Goal: Task Accomplishment & Management: Manage account settings

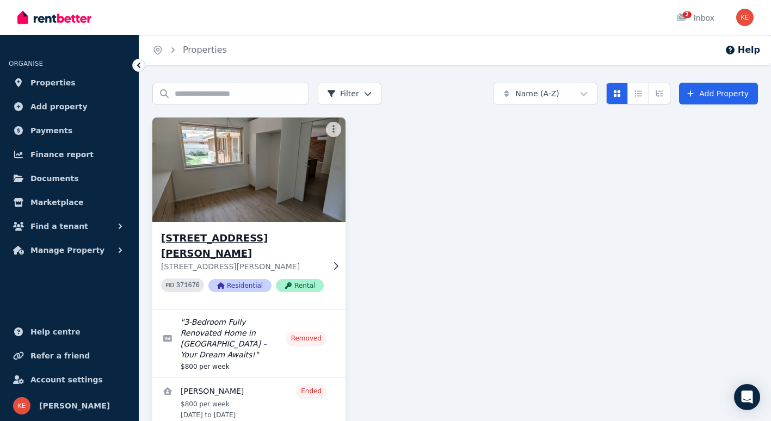
click at [261, 236] on h3 "[STREET_ADDRESS][PERSON_NAME]" at bounding box center [242, 246] width 163 height 30
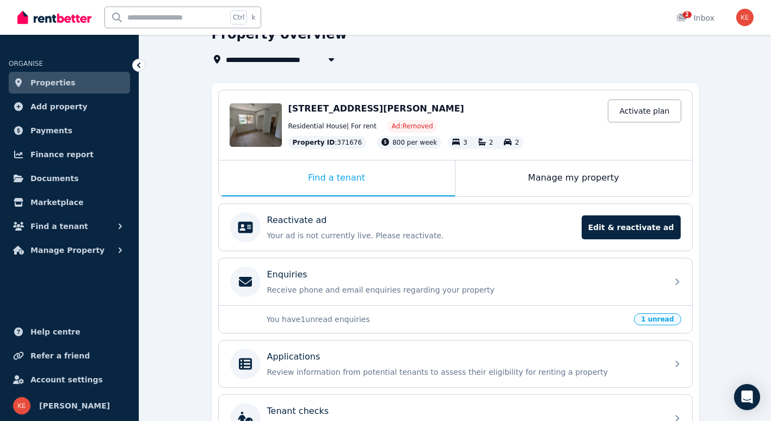
scroll to position [57, 0]
click at [551, 182] on div "Manage my property" at bounding box center [574, 179] width 237 height 36
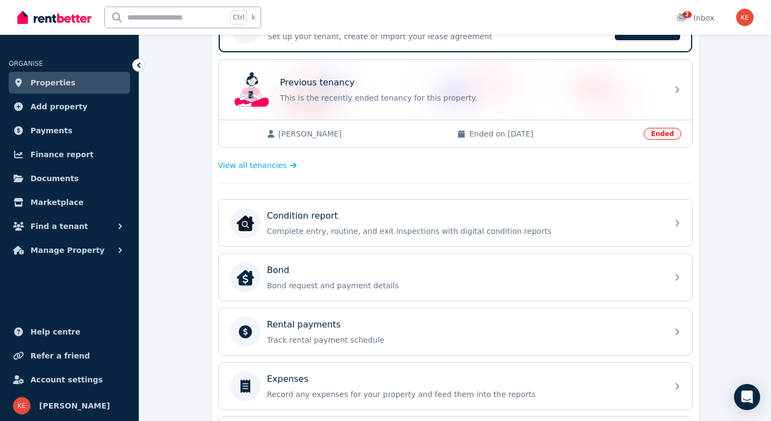
scroll to position [254, 0]
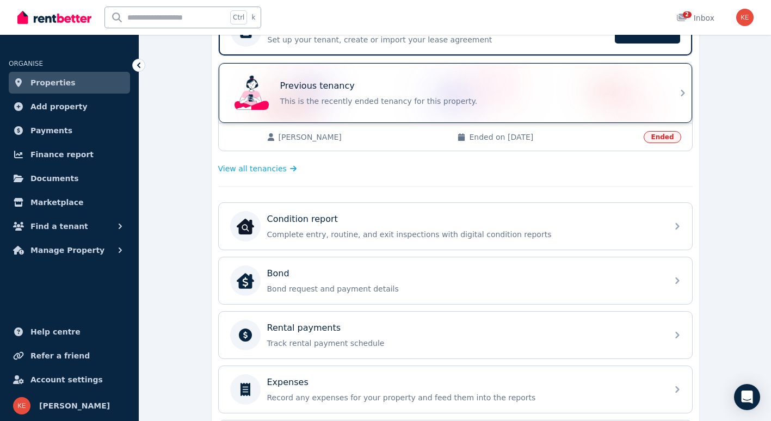
click at [526, 91] on div "Previous tenancy" at bounding box center [470, 85] width 381 height 13
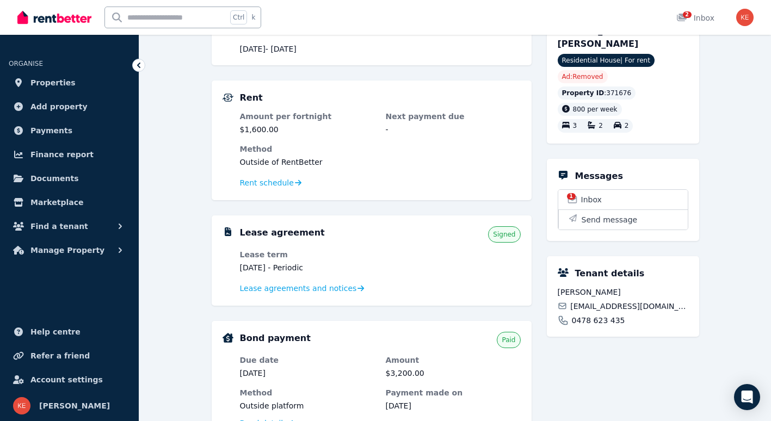
scroll to position [153, 0]
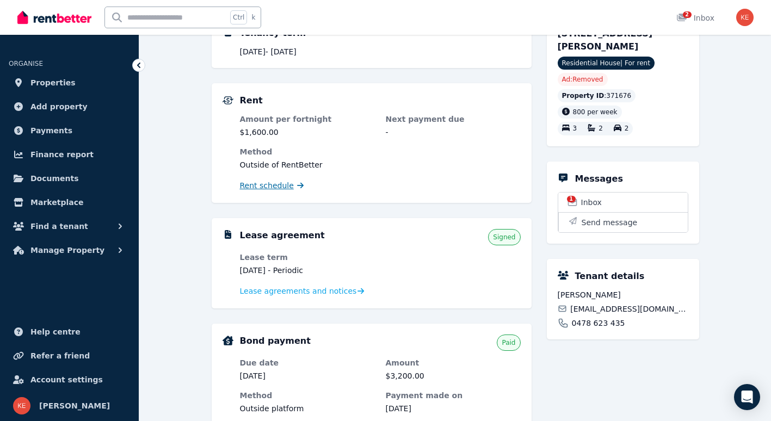
click at [280, 185] on span "Rent schedule" at bounding box center [267, 185] width 54 height 11
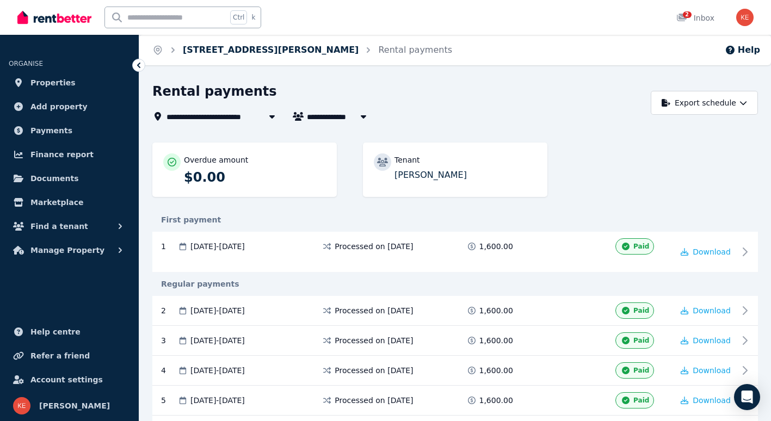
click at [259, 51] on link "[STREET_ADDRESS][PERSON_NAME]" at bounding box center [271, 50] width 176 height 10
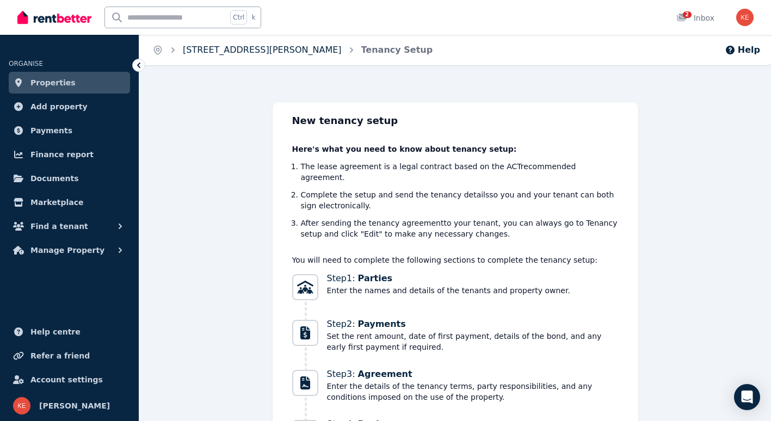
click at [255, 54] on link "[STREET_ADDRESS][PERSON_NAME]" at bounding box center [262, 50] width 159 height 10
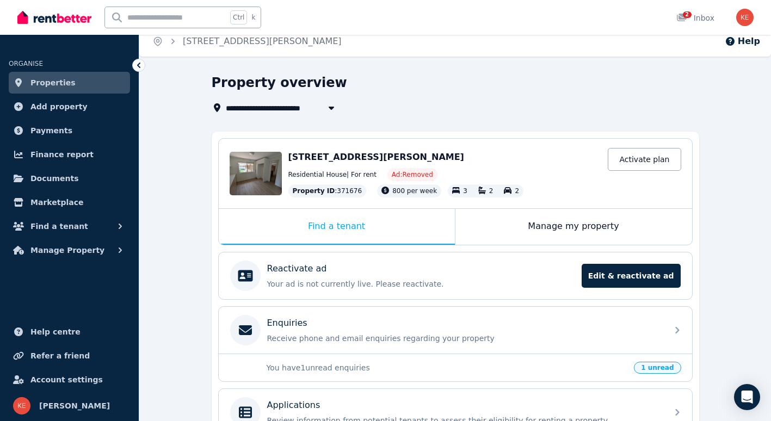
scroll to position [9, 0]
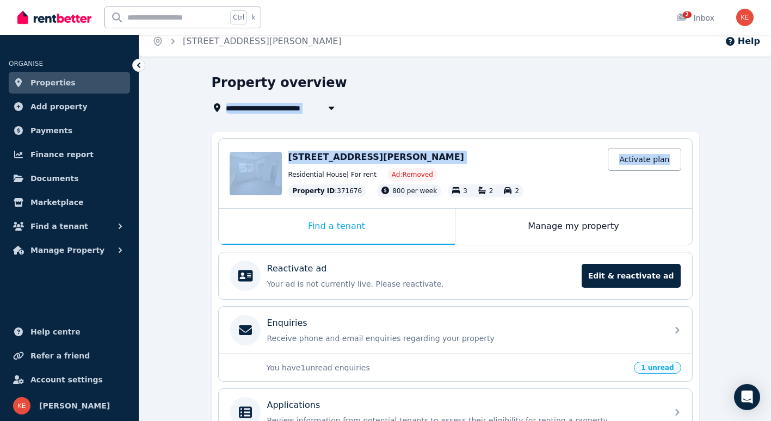
drag, startPoint x: 770, startPoint y: 124, endPoint x: 770, endPoint y: 99, distance: 25.0
click at [770, 99] on div "**********" at bounding box center [455, 333] width 632 height 519
drag, startPoint x: 770, startPoint y: 99, endPoint x: 743, endPoint y: 159, distance: 66.8
click at [743, 159] on div "**********" at bounding box center [455, 333] width 632 height 519
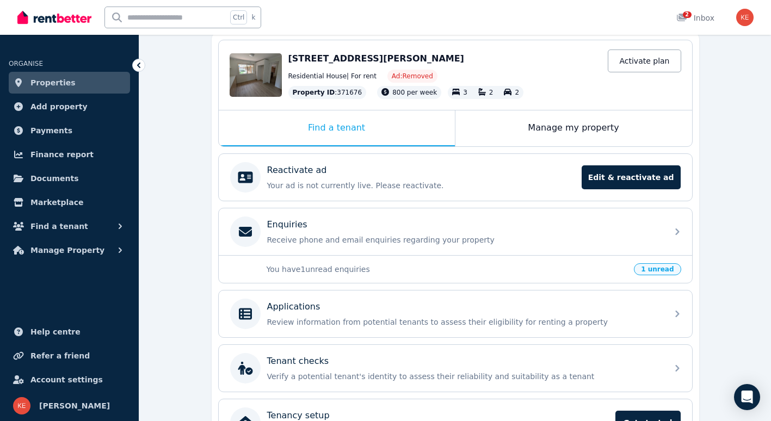
scroll to position [107, 0]
click at [51, 78] on span "Properties" at bounding box center [52, 82] width 45 height 13
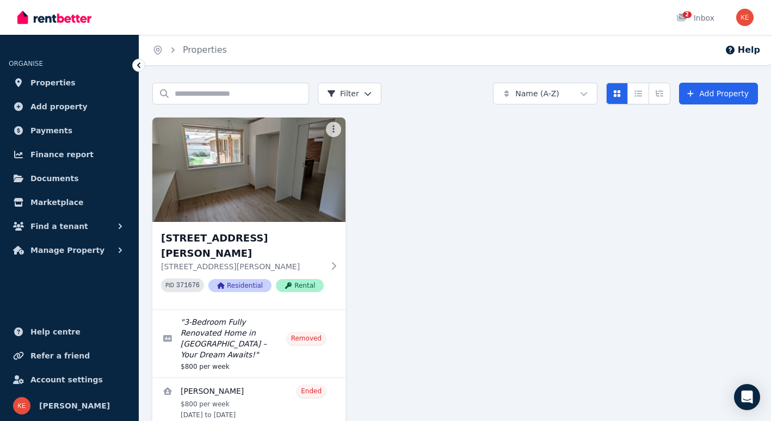
scroll to position [25, 0]
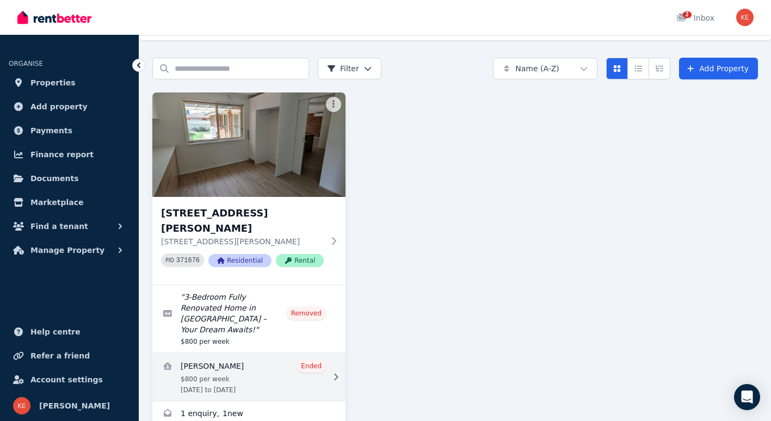
click at [246, 353] on link "View details for Nicholas Fejer" at bounding box center [248, 377] width 193 height 48
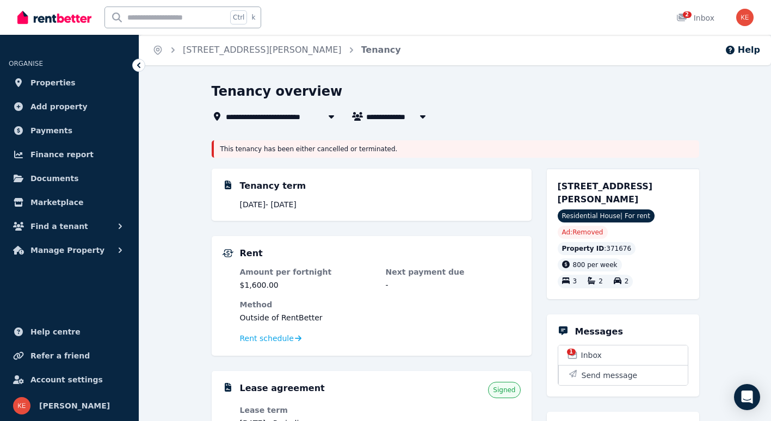
click at [425, 114] on icon "button" at bounding box center [422, 116] width 11 height 9
type input "**********"
click at [447, 100] on div "Tenancy overview" at bounding box center [452, 93] width 481 height 21
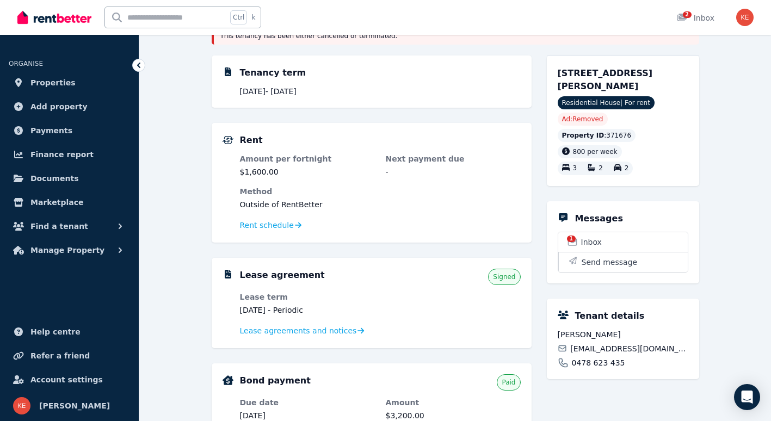
scroll to position [100, 0]
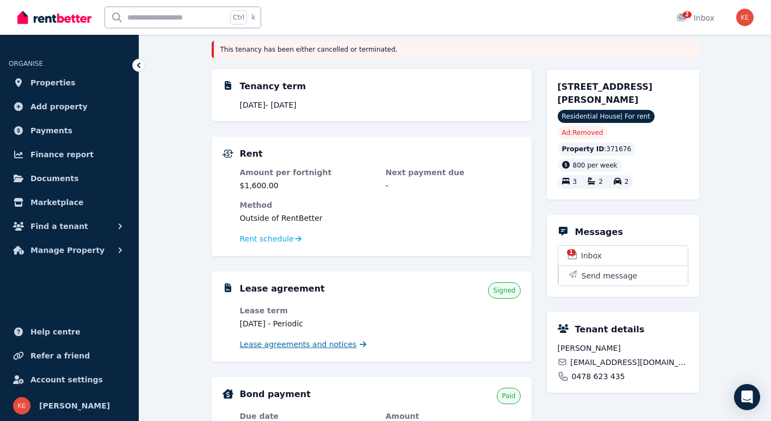
click at [322, 343] on span "Lease agreements and notices" at bounding box center [298, 344] width 117 height 11
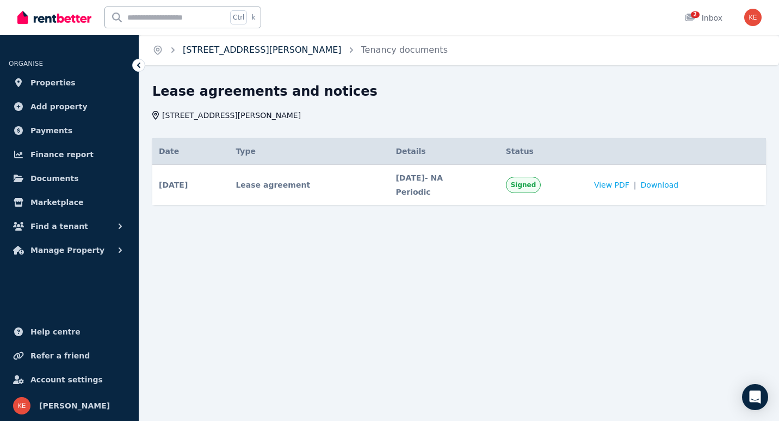
click at [288, 47] on link "[STREET_ADDRESS][PERSON_NAME]" at bounding box center [262, 50] width 159 height 10
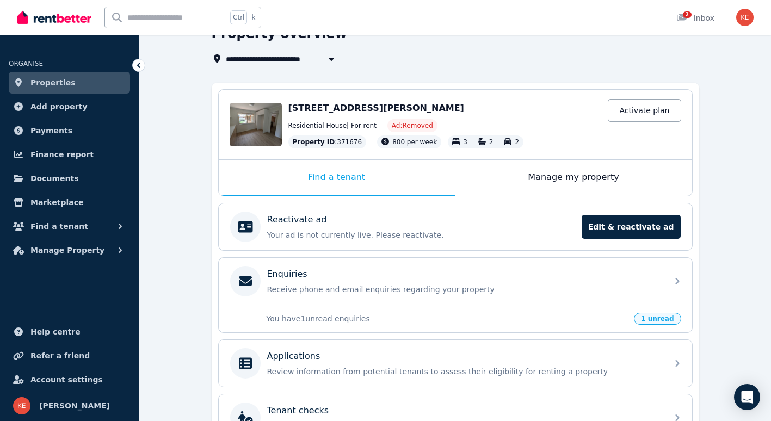
scroll to position [52, 0]
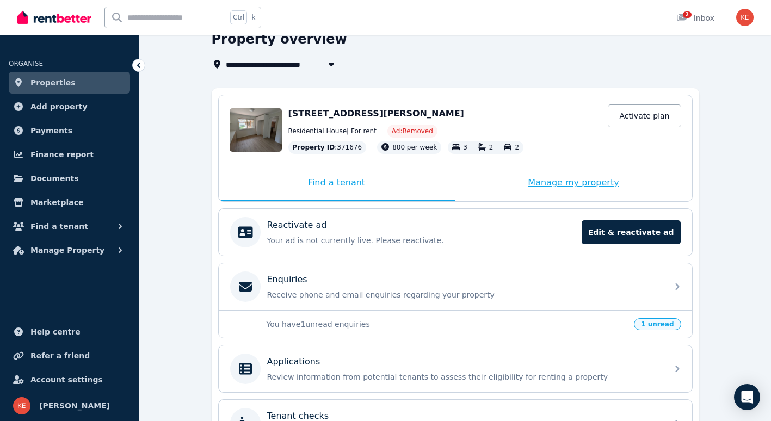
click at [574, 182] on div "Manage my property" at bounding box center [574, 183] width 237 height 36
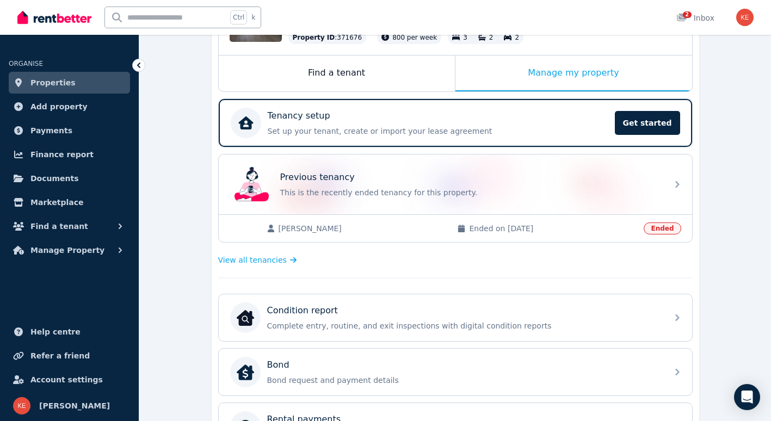
scroll to position [163, 0]
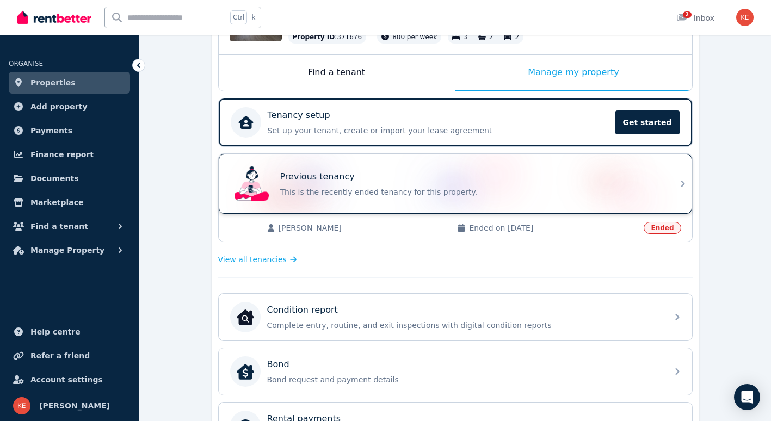
click at [642, 184] on div "Previous tenancy This is the recently ended tenancy for this property." at bounding box center [470, 183] width 381 height 27
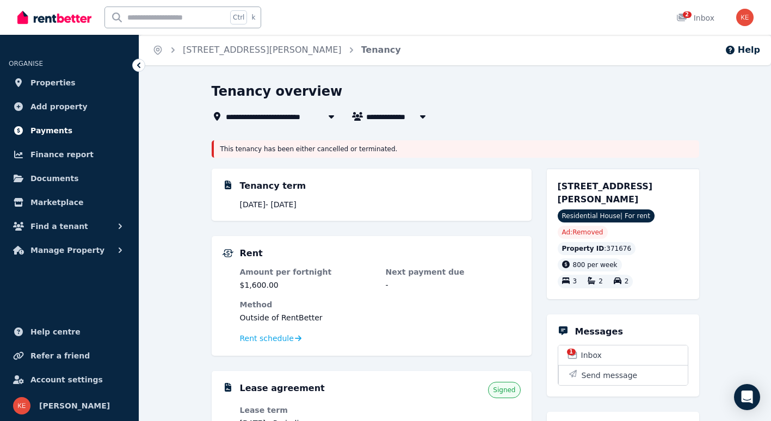
click at [48, 136] on span "Payments" at bounding box center [51, 130] width 42 height 13
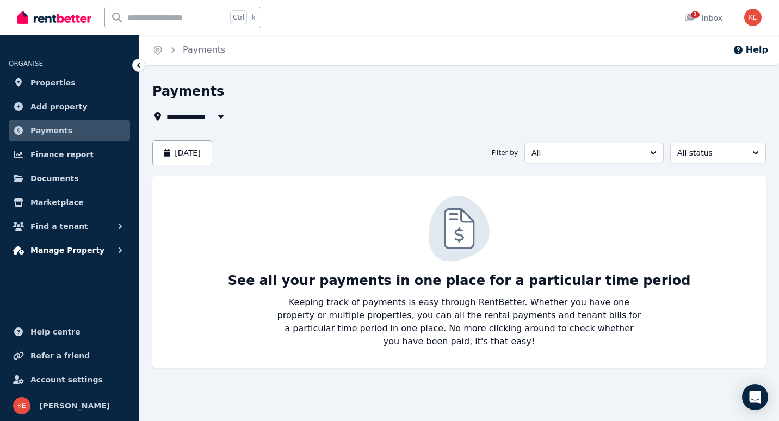
click at [51, 256] on span "Manage Property" at bounding box center [67, 250] width 74 height 13
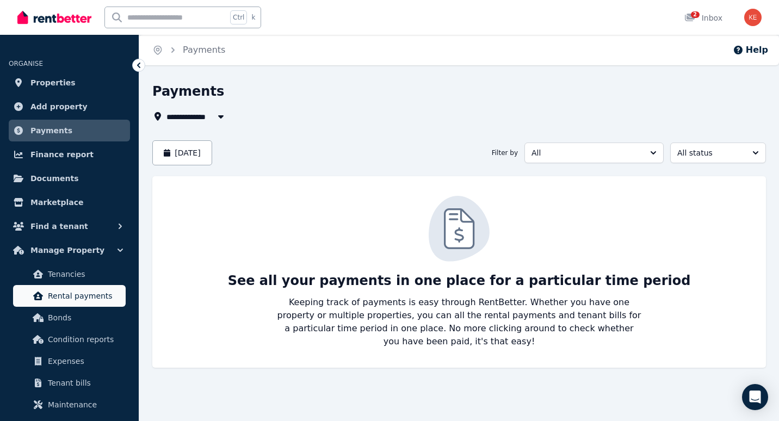
click at [70, 296] on span "Rental payments" at bounding box center [84, 296] width 73 height 13
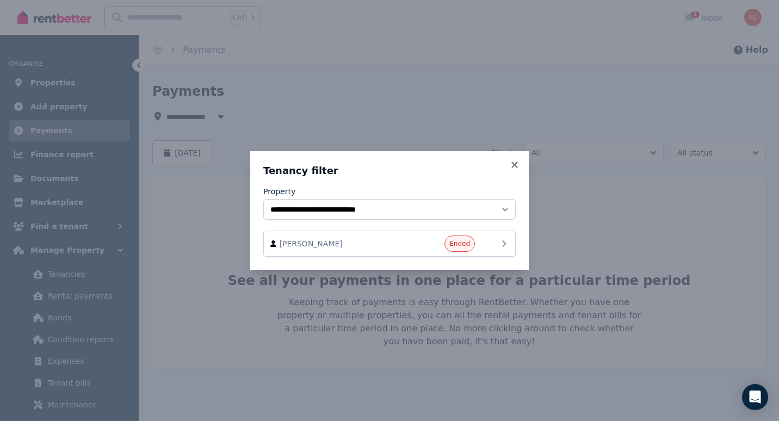
click at [410, 238] on div "Ended" at bounding box center [442, 244] width 65 height 16
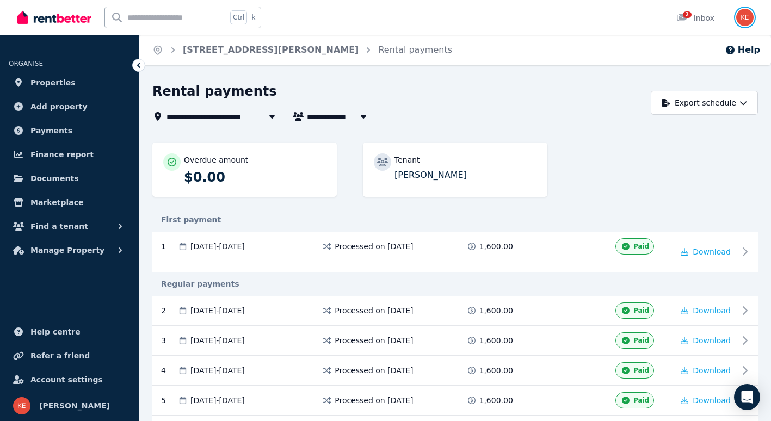
click at [746, 17] on img "button" at bounding box center [744, 17] width 17 height 17
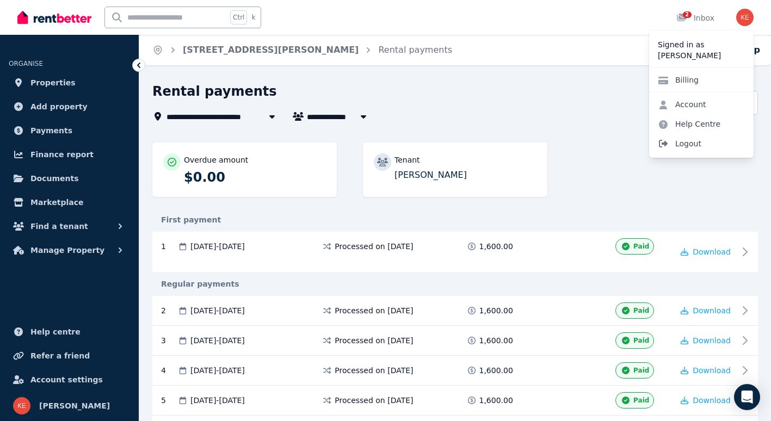
click at [676, 145] on span "Logout" at bounding box center [701, 144] width 104 height 20
